Goal: Transaction & Acquisition: Subscribe to service/newsletter

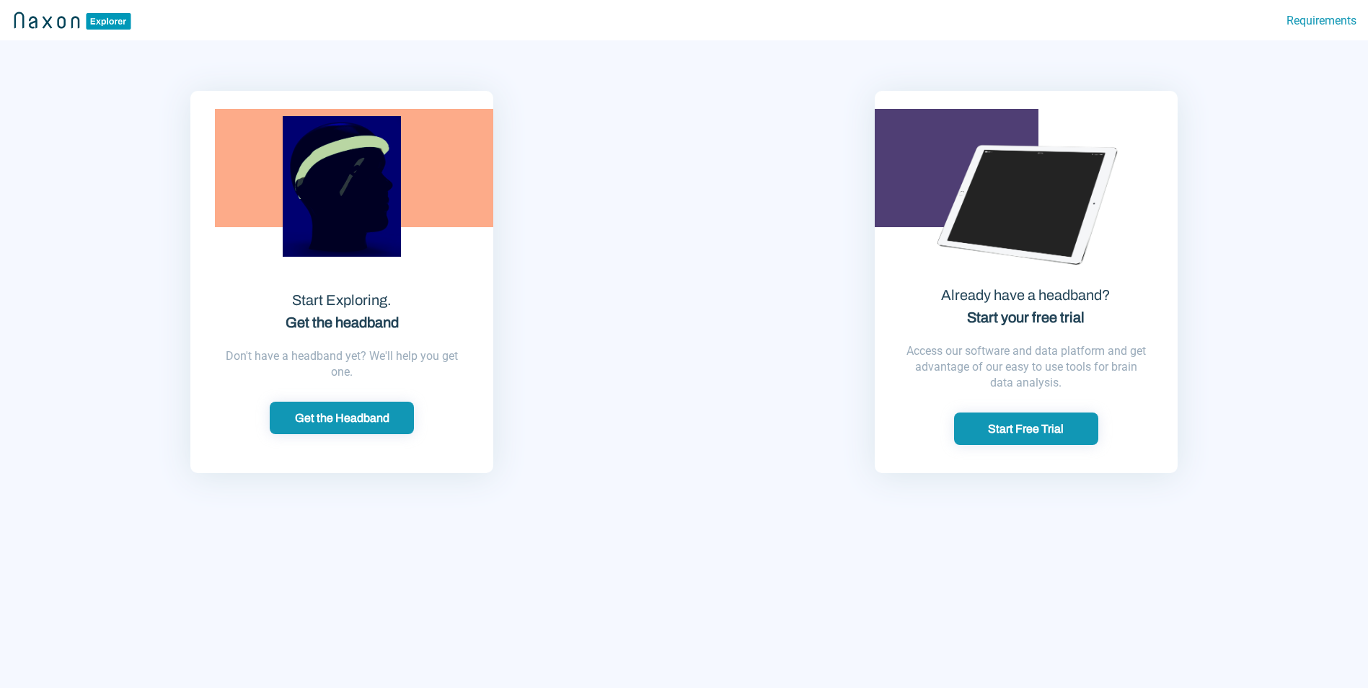
click at [1325, 24] on link "Requirements" at bounding box center [1321, 20] width 70 height 22
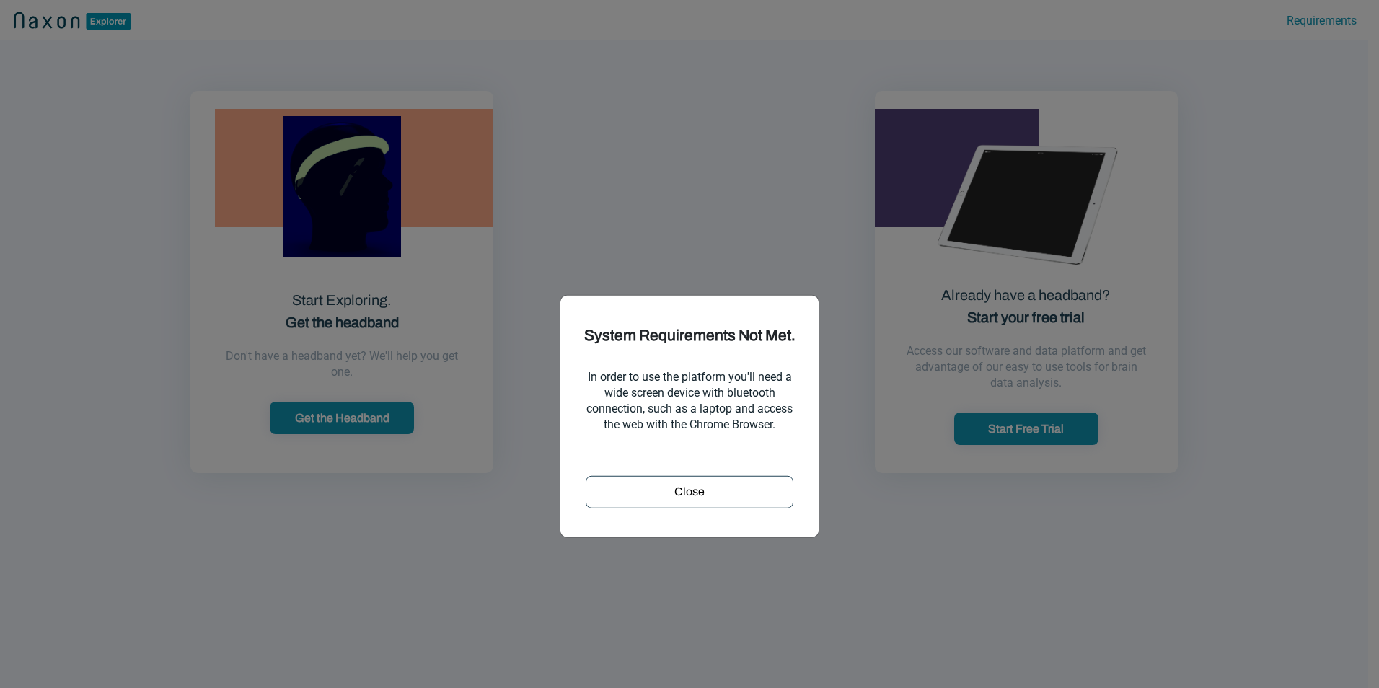
click at [652, 494] on div "Close" at bounding box center [690, 491] width 198 height 17
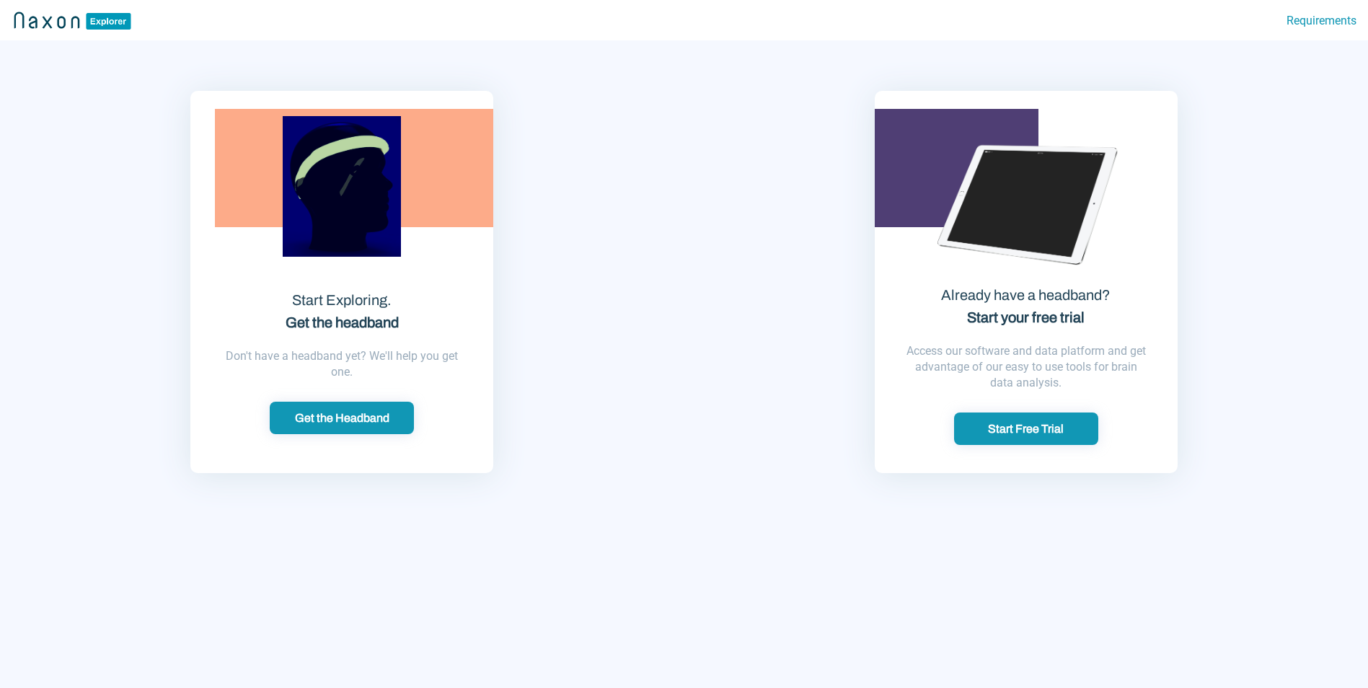
click at [1020, 425] on div "Start Free Trial" at bounding box center [1026, 428] width 136 height 15
